Goal: Information Seeking & Learning: Learn about a topic

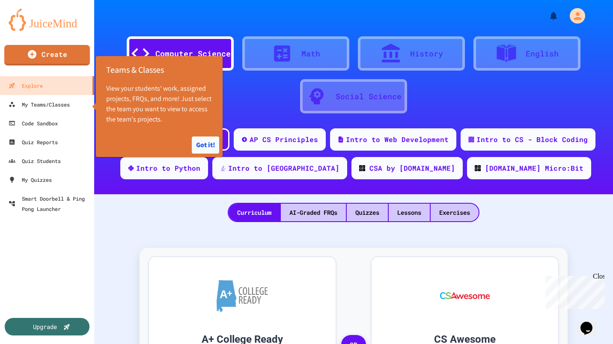
click at [208, 144] on button "Got it!" at bounding box center [205, 145] width 27 height 17
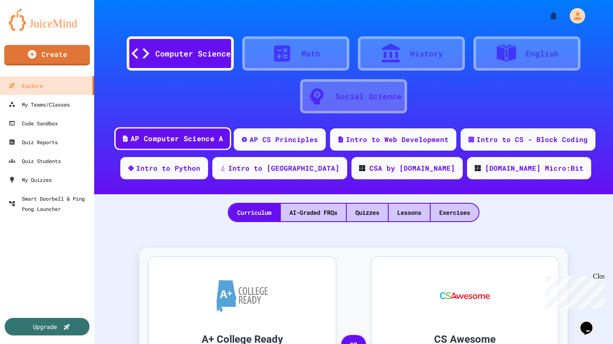
click at [200, 144] on div "AP Computer Science A" at bounding box center [172, 138] width 117 height 23
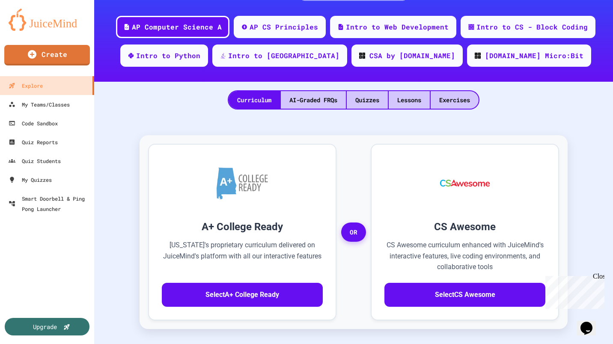
scroll to position [113, 0]
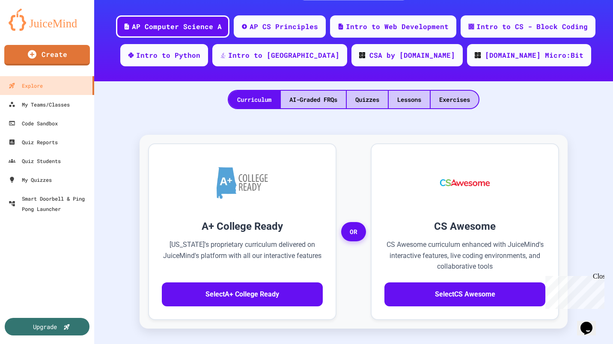
click at [372, 98] on div "Quizzes" at bounding box center [367, 100] width 41 height 18
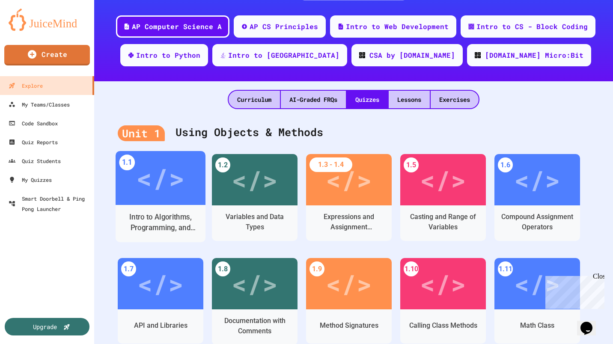
click at [168, 194] on div "</>" at bounding box center [160, 178] width 48 height 41
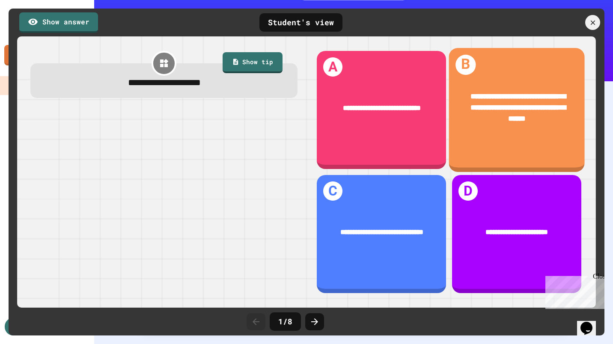
click at [513, 110] on span "**********" at bounding box center [519, 108] width 96 height 30
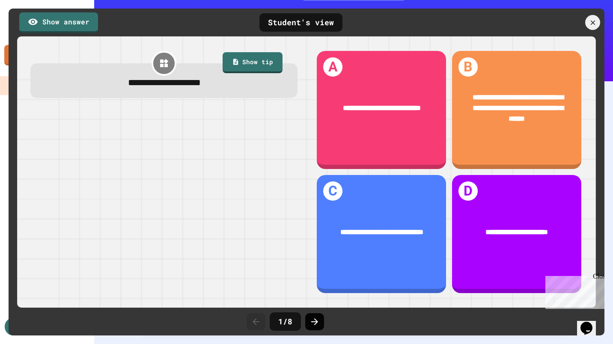
click at [320, 320] on div at bounding box center [314, 321] width 19 height 17
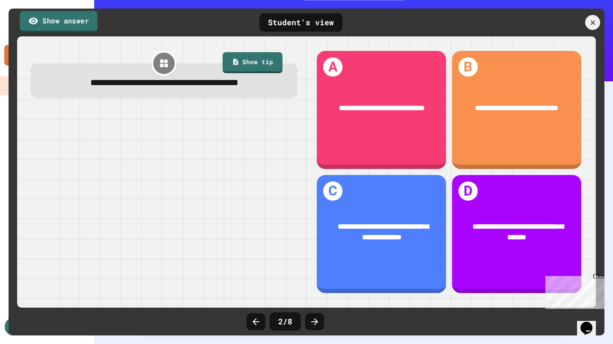
click at [59, 24] on link "Show answer" at bounding box center [59, 21] width 78 height 21
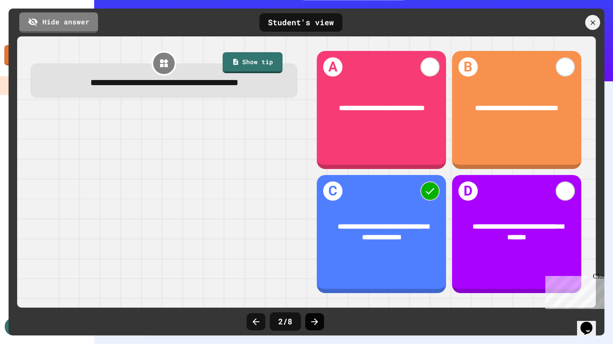
click at [317, 321] on icon at bounding box center [314, 322] width 7 height 7
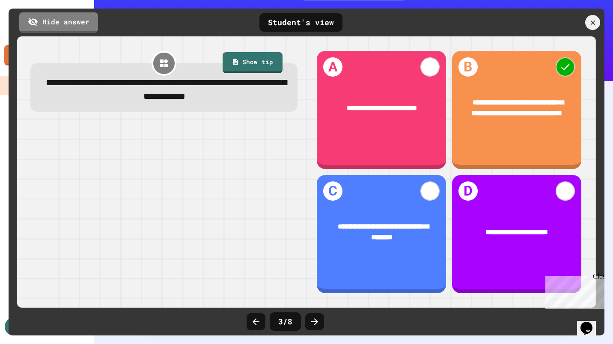
click at [317, 321] on icon at bounding box center [314, 322] width 7 height 7
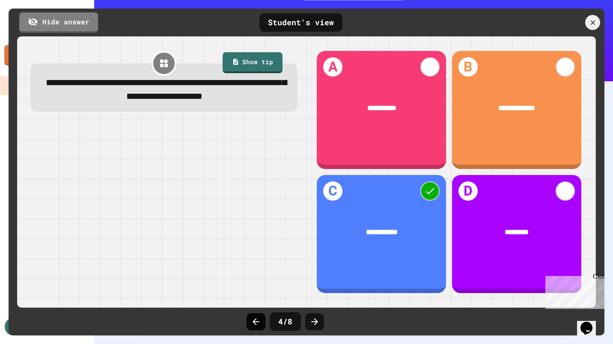
click at [257, 323] on icon at bounding box center [256, 322] width 10 height 10
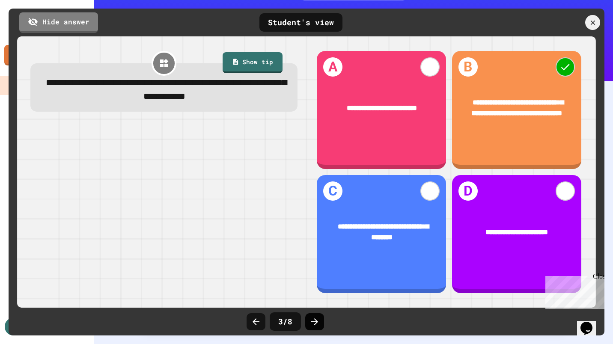
click at [319, 320] on icon at bounding box center [315, 322] width 10 height 10
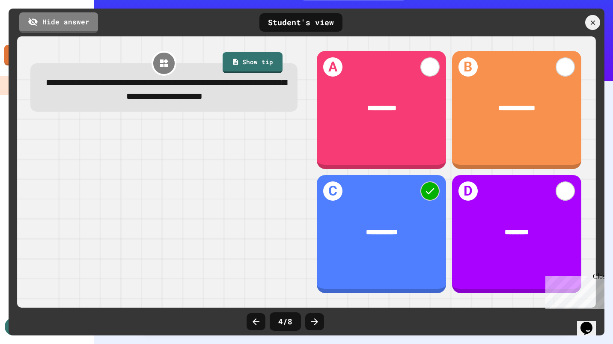
click at [319, 320] on icon at bounding box center [315, 322] width 10 height 10
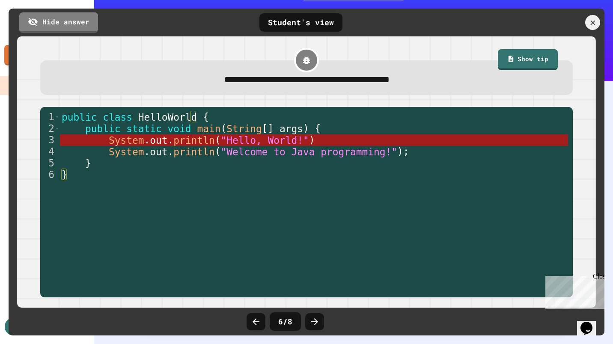
click at [319, 320] on icon at bounding box center [315, 322] width 10 height 10
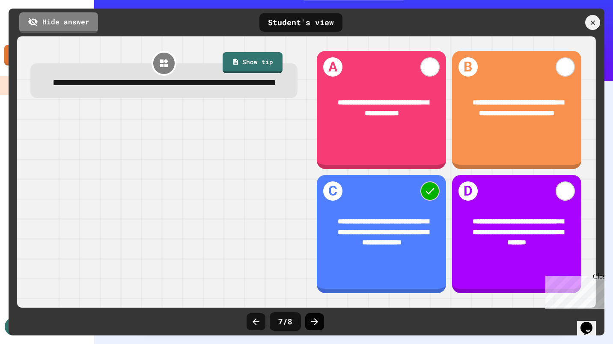
click at [315, 323] on icon at bounding box center [315, 322] width 10 height 10
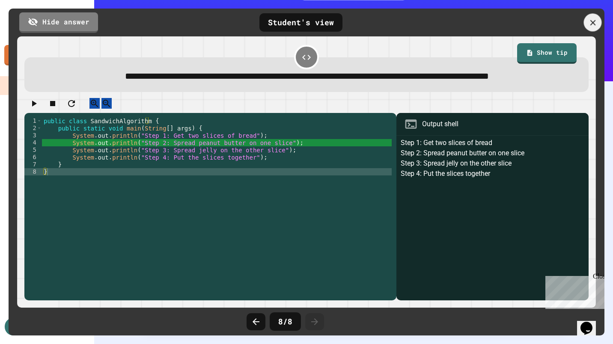
click at [596, 21] on icon at bounding box center [592, 22] width 9 height 9
